Goal: Task Accomplishment & Management: Use online tool/utility

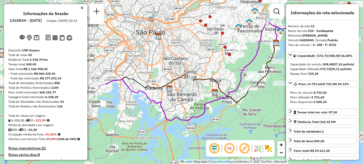
select select "**********"
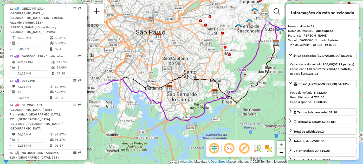
scroll to position [207, 0]
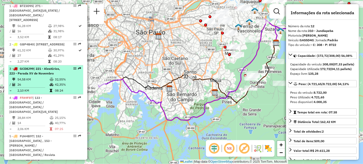
click at [73, 70] on em at bounding box center [74, 68] width 3 height 3
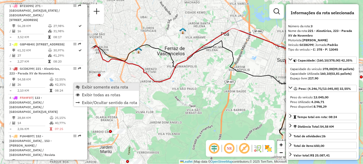
click at [75, 84] on link "Exibir somente esta rota" at bounding box center [106, 87] width 65 height 8
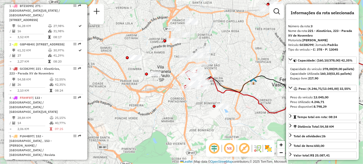
drag, startPoint x: 103, startPoint y: 66, endPoint x: 218, endPoint y: 97, distance: 119.0
click at [218, 97] on div "Janela de atendimento Grade de atendimento Capacidade Transportadoras Veículos …" at bounding box center [181, 82] width 363 height 164
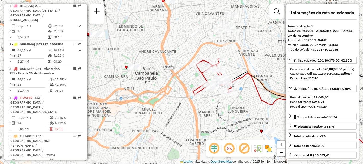
drag, startPoint x: 207, startPoint y: 86, endPoint x: 206, endPoint y: 115, distance: 28.6
click at [206, 115] on div "Janela de atendimento Grade de atendimento Capacidade Transportadoras Veículos …" at bounding box center [181, 82] width 363 height 164
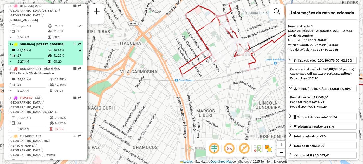
click at [73, 46] on em at bounding box center [74, 44] width 3 height 3
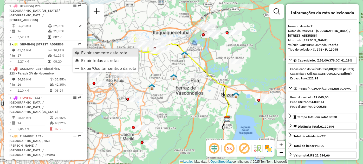
click at [78, 50] on link "Exibir somente esta rota" at bounding box center [105, 53] width 65 height 8
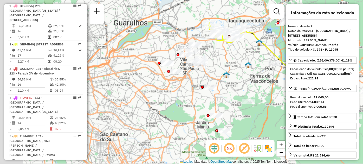
drag, startPoint x: 160, startPoint y: 82, endPoint x: 232, endPoint y: 70, distance: 72.7
click at [232, 70] on div "Janela de atendimento Grade de atendimento Capacidade Transportadoras Veículos …" at bounding box center [181, 82] width 363 height 164
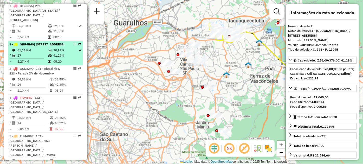
click at [50, 53] on td at bounding box center [50, 50] width 5 height 5
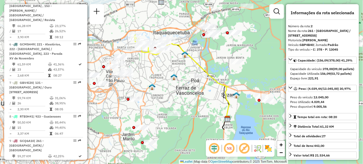
scroll to position [463, 0]
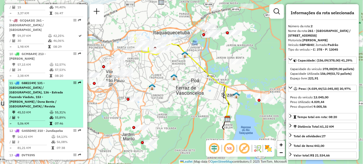
click at [58, 98] on span "| 131 - [GEOGRAPHIC_DATA] / [GEOGRAPHIC_DATA], 136 - Estrada Fazendo Viaduto, 1…" at bounding box center [36, 94] width 54 height 27
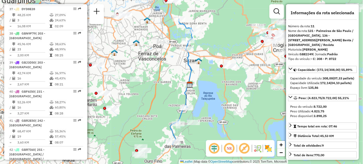
scroll to position [405, 0]
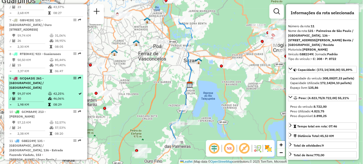
click at [71, 80] on div at bounding box center [73, 78] width 16 height 3
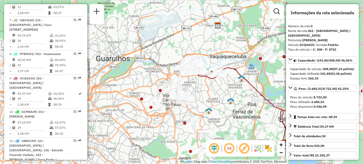
drag, startPoint x: 149, startPoint y: 67, endPoint x: 192, endPoint y: 87, distance: 47.3
click at [192, 87] on div "Janela de atendimento Grade de atendimento Capacidade Transportadoras Veículos …" at bounding box center [181, 82] width 363 height 164
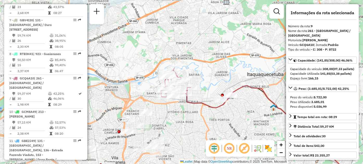
drag, startPoint x: 250, startPoint y: 113, endPoint x: 209, endPoint y: 129, distance: 44.2
click at [209, 129] on div "Janela de atendimento Grade de atendimento Capacidade Transportadoras Veículos …" at bounding box center [181, 82] width 363 height 164
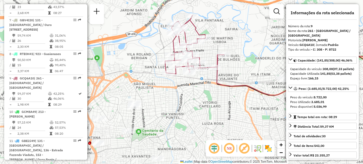
drag, startPoint x: 180, startPoint y: 99, endPoint x: 207, endPoint y: 106, distance: 27.5
click at [205, 104] on div "Janela de atendimento Grade de atendimento Capacidade Transportadoras Veículos …" at bounding box center [181, 82] width 363 height 164
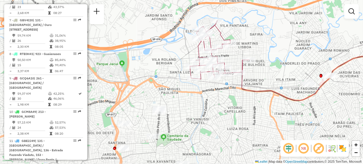
scroll to position [174, 0]
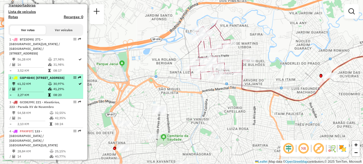
click at [70, 79] on div at bounding box center [73, 77] width 16 height 3
select select "**********"
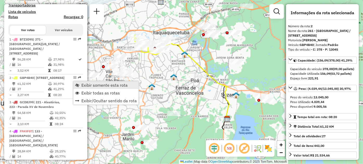
click at [77, 84] on span "Exibir somente esta rota" at bounding box center [77, 85] width 4 height 4
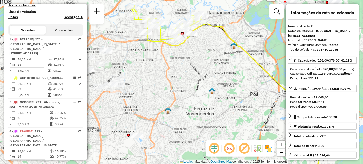
drag, startPoint x: 152, startPoint y: 61, endPoint x: 163, endPoint y: 80, distance: 22.3
click at [163, 80] on div "Janela de atendimento Grade de atendimento Capacidade Transportadoras Veículos …" at bounding box center [181, 82] width 363 height 164
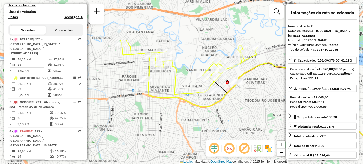
drag, startPoint x: 182, startPoint y: 67, endPoint x: 177, endPoint y: 116, distance: 49.1
click at [177, 116] on div "Janela de atendimento Grade de atendimento Capacidade Transportadoras Veículos …" at bounding box center [181, 82] width 363 height 164
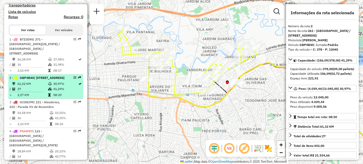
click at [57, 80] on div "2 - GBP4B40 | [STREET_ADDRESS]" at bounding box center [36, 78] width 55 height 5
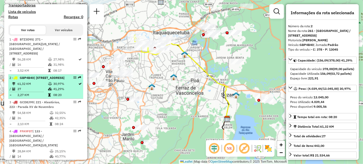
click at [55, 80] on div "2 - GBP4B40 | [STREET_ADDRESS]" at bounding box center [36, 78] width 55 height 5
click at [64, 80] on div "2 - GBP4B40 | [STREET_ADDRESS]" at bounding box center [45, 78] width 73 height 5
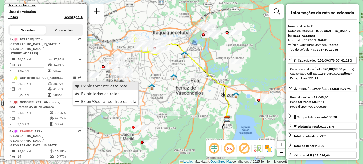
click at [77, 84] on span "Exibir somente esta rota" at bounding box center [77, 86] width 4 height 4
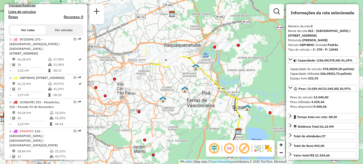
drag, startPoint x: 139, startPoint y: 78, endPoint x: 150, endPoint y: 90, distance: 16.7
click at [150, 90] on div "Janela de atendimento Grade de atendimento Capacidade Transportadoras Veículos …" at bounding box center [181, 82] width 363 height 164
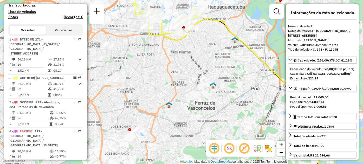
drag, startPoint x: 163, startPoint y: 75, endPoint x: 170, endPoint y: 98, distance: 24.7
click at [170, 98] on div "Janela de atendimento Grade de atendimento Capacidade Transportadoras Veículos …" at bounding box center [181, 82] width 363 height 164
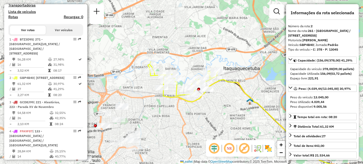
drag, startPoint x: 200, startPoint y: 84, endPoint x: 208, endPoint y: 122, distance: 38.8
click at [208, 122] on div "Janela de atendimento Grade de atendimento Capacidade Transportadoras Veículos …" at bounding box center [181, 82] width 363 height 164
